Goal: Task Accomplishment & Management: Manage account settings

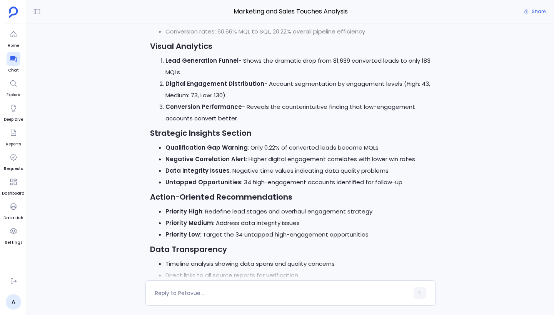
scroll to position [-911, 0]
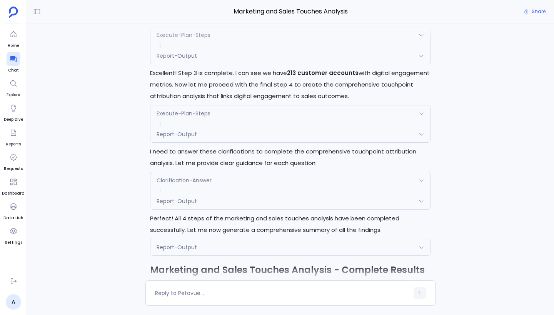
click at [233, 195] on div "Report-Output" at bounding box center [290, 201] width 280 height 16
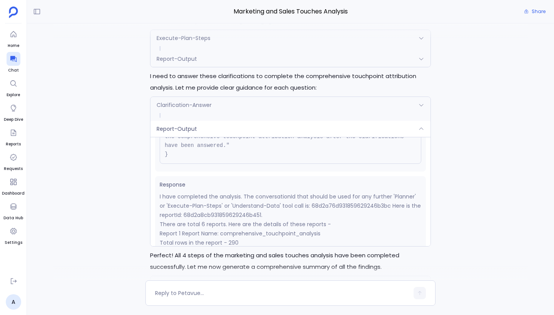
scroll to position [0, 0]
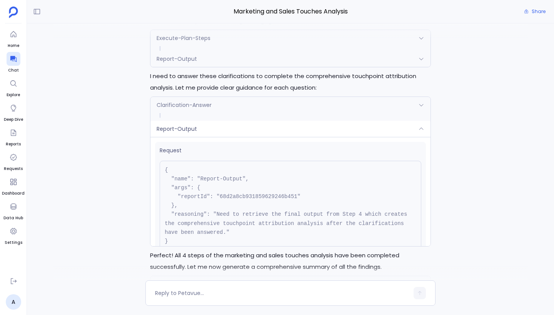
click at [238, 127] on div "Report-Output" at bounding box center [290, 129] width 280 height 16
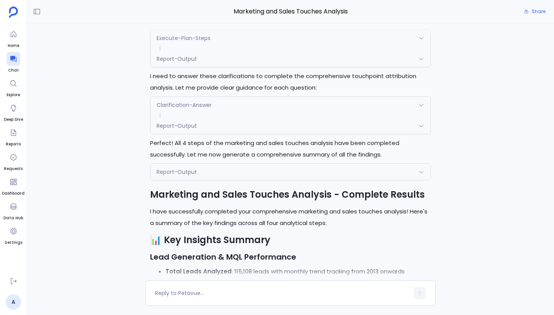
click at [222, 58] on div "Report-Output" at bounding box center [290, 59] width 280 height 16
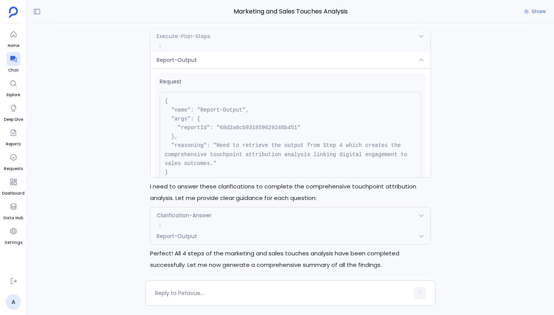
scroll to position [-2976, 0]
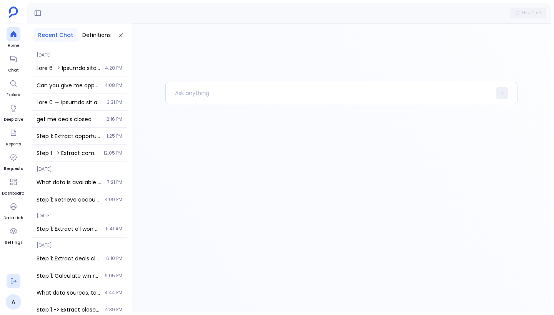
click at [11, 283] on icon at bounding box center [14, 281] width 8 height 8
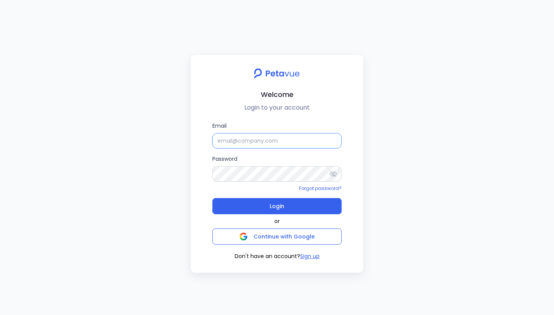
click at [250, 137] on input "Email" at bounding box center [276, 140] width 129 height 15
click at [244, 140] on input "Email" at bounding box center [276, 140] width 129 height 15
click at [223, 54] on div "Welcome Login to your account Email Password Forgot password? Login or Continue…" at bounding box center [277, 157] width 554 height 315
click at [257, 144] on input "Email" at bounding box center [276, 140] width 129 height 15
click at [256, 144] on input "Email" at bounding box center [276, 140] width 129 height 15
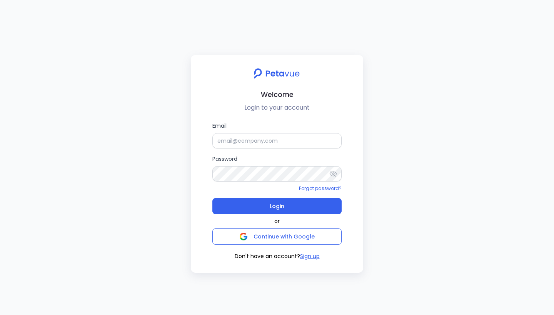
click at [237, 132] on label "Email" at bounding box center [276, 135] width 129 height 27
click at [237, 133] on input "Email" at bounding box center [276, 140] width 129 height 15
click at [237, 140] on input "Email" at bounding box center [276, 140] width 129 height 15
click at [175, 136] on div "Welcome Login to your account Email Password Forgot password? Login or Continue…" at bounding box center [277, 157] width 554 height 315
click at [238, 140] on input "Email" at bounding box center [276, 140] width 129 height 15
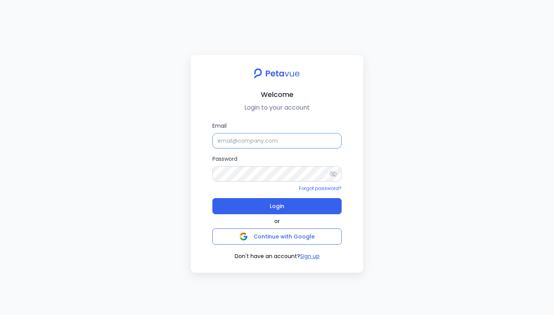
click at [261, 143] on input "Email" at bounding box center [276, 140] width 129 height 15
click at [279, 139] on input "Email" at bounding box center [276, 140] width 129 height 15
click at [239, 35] on div "Welcome Login to your account Email Password Forgot password? Login or Continue…" at bounding box center [277, 157] width 554 height 315
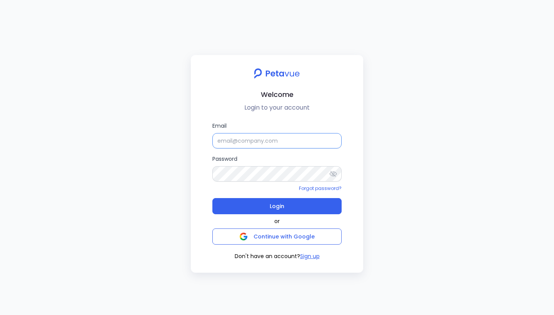
click at [264, 136] on input "Email" at bounding box center [276, 140] width 129 height 15
paste input "support+turingvuestag@petavue.com"
type input "support+turingvuestag@petavue.com"
click at [404, 144] on div "Welcome Login to your account Email support+turingvuestag@petavue.com Password …" at bounding box center [277, 157] width 554 height 315
click at [230, 105] on p "Login to your account" at bounding box center [277, 107] width 160 height 9
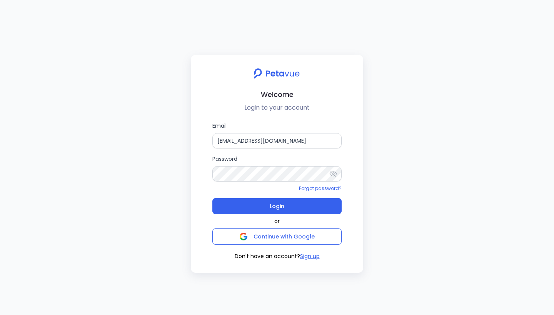
click at [89, 136] on div "Welcome Login to your account Email support+turingvuestag@petavue.com Password …" at bounding box center [277, 157] width 554 height 315
